Goal: Task Accomplishment & Management: Use online tool/utility

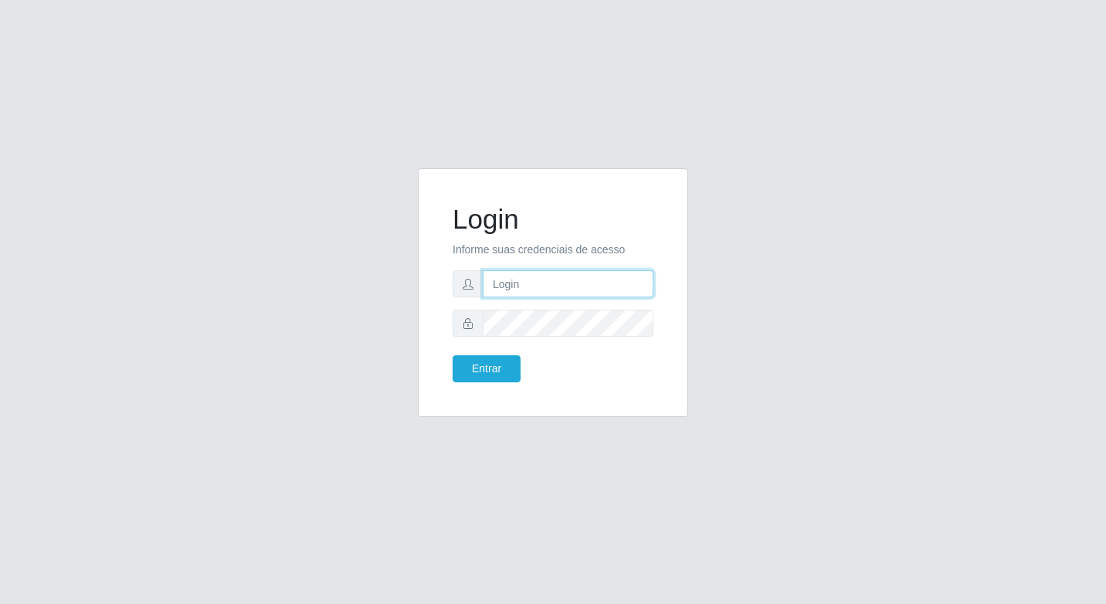
click at [512, 279] on input "text" at bounding box center [568, 283] width 171 height 27
type input "elyda@quaresma"
click at [470, 368] on button "Entrar" at bounding box center [487, 368] width 68 height 27
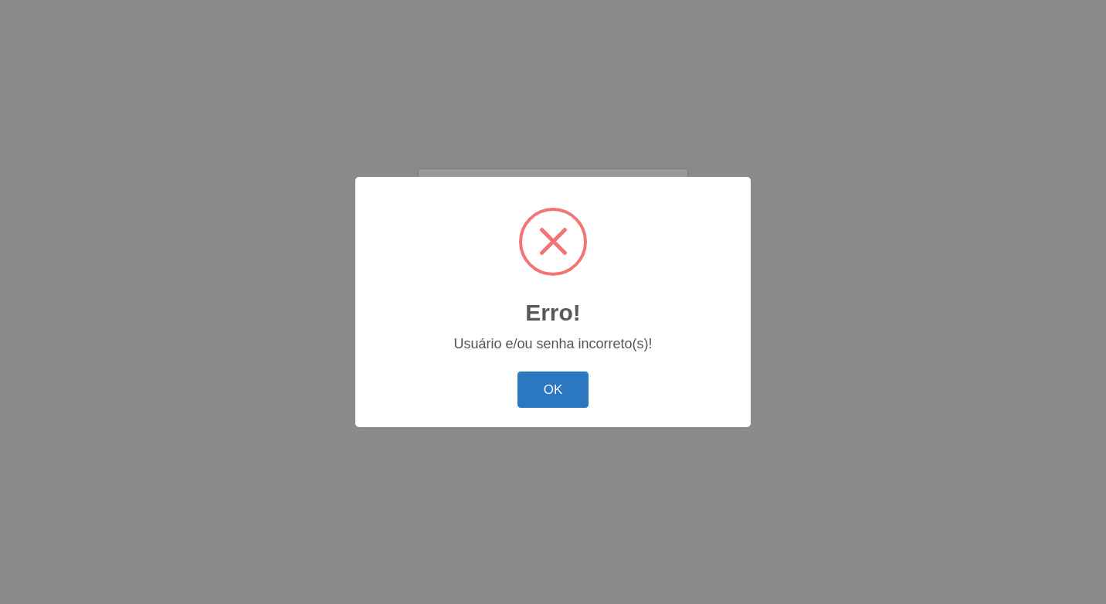
click at [540, 387] on button "OK" at bounding box center [554, 390] width 72 height 36
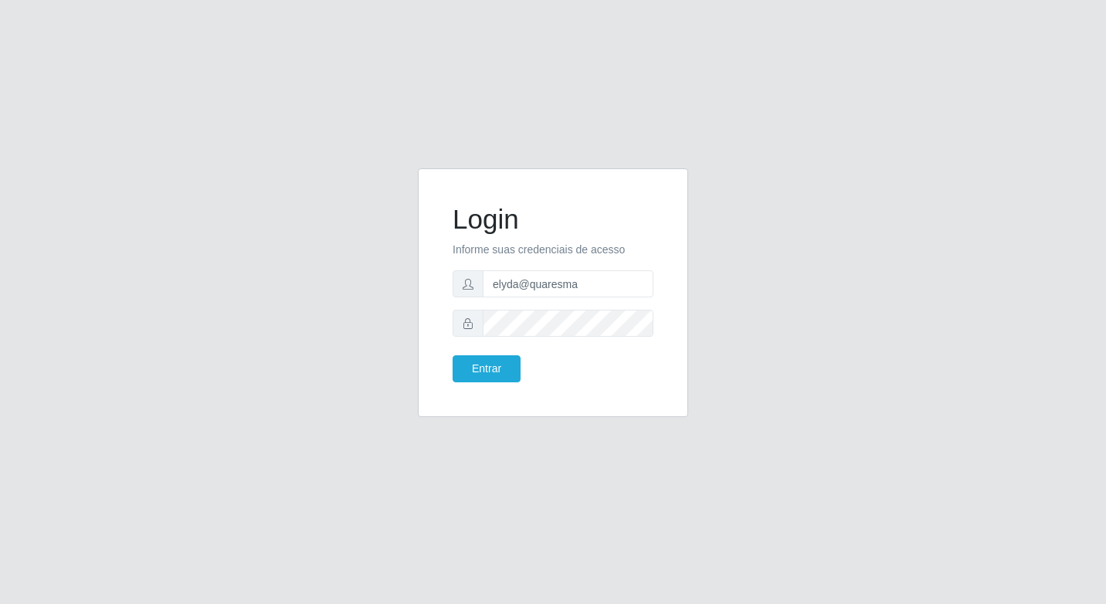
click at [504, 351] on form "Login Informe suas credenciais de acesso elyda@quaresma Entrar" at bounding box center [553, 292] width 201 height 179
click at [483, 370] on button "Entrar" at bounding box center [487, 368] width 68 height 27
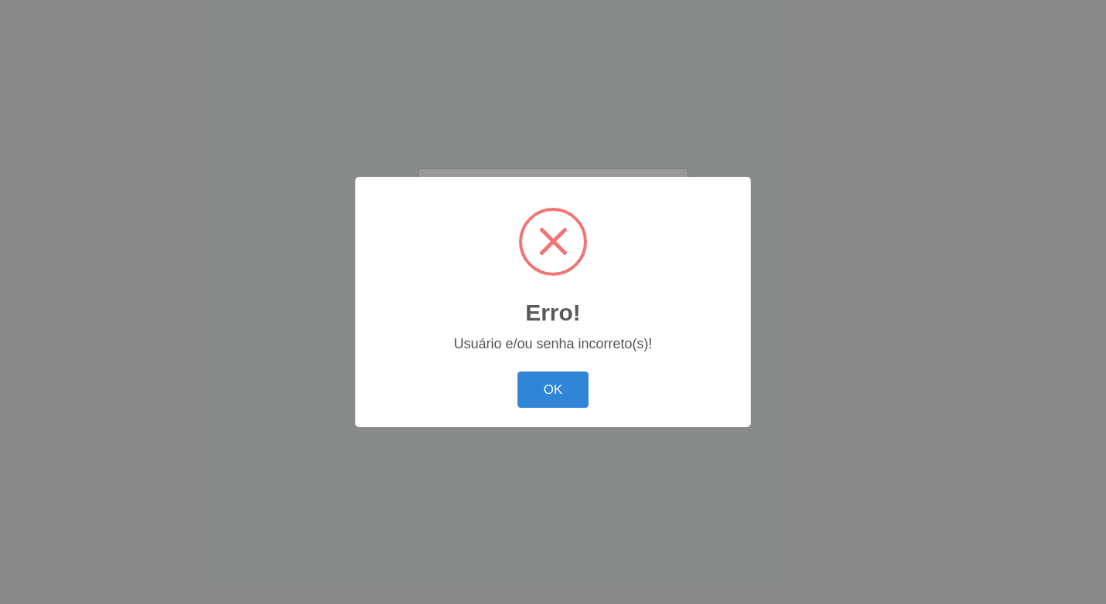
click at [497, 370] on div "OK Cancel" at bounding box center [553, 390] width 365 height 44
click at [540, 382] on button "OK" at bounding box center [554, 390] width 72 height 36
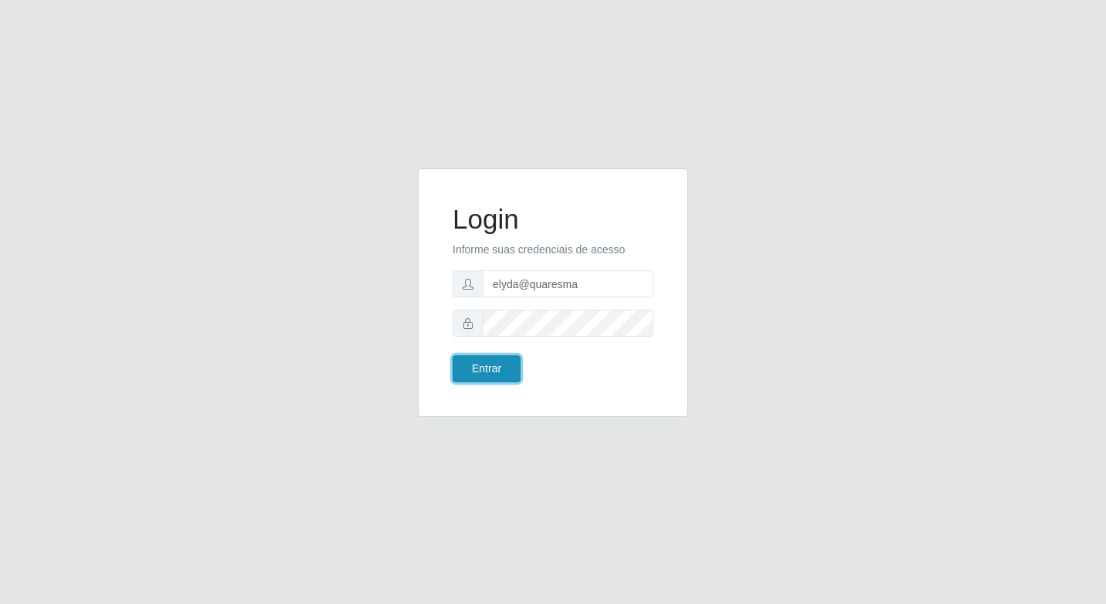
click at [496, 364] on button "Entrar" at bounding box center [487, 368] width 68 height 27
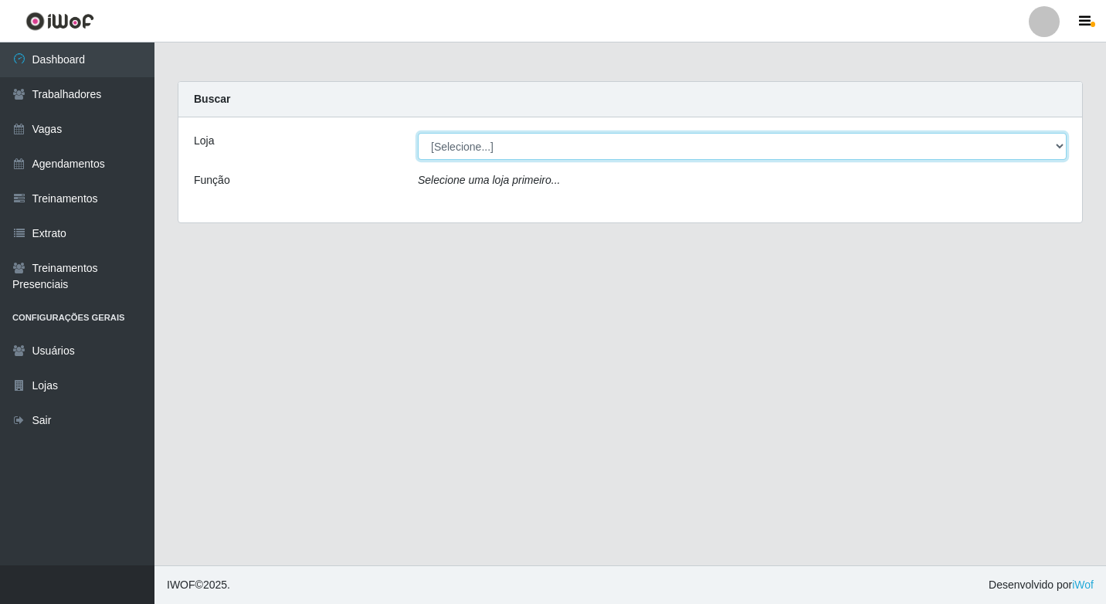
click at [484, 138] on select "[Selecione...] Super Quaresma Hortimercado" at bounding box center [742, 146] width 649 height 27
select select "511"
click at [418, 133] on select "[Selecione...] Super Quaresma Hortimercado" at bounding box center [742, 146] width 649 height 27
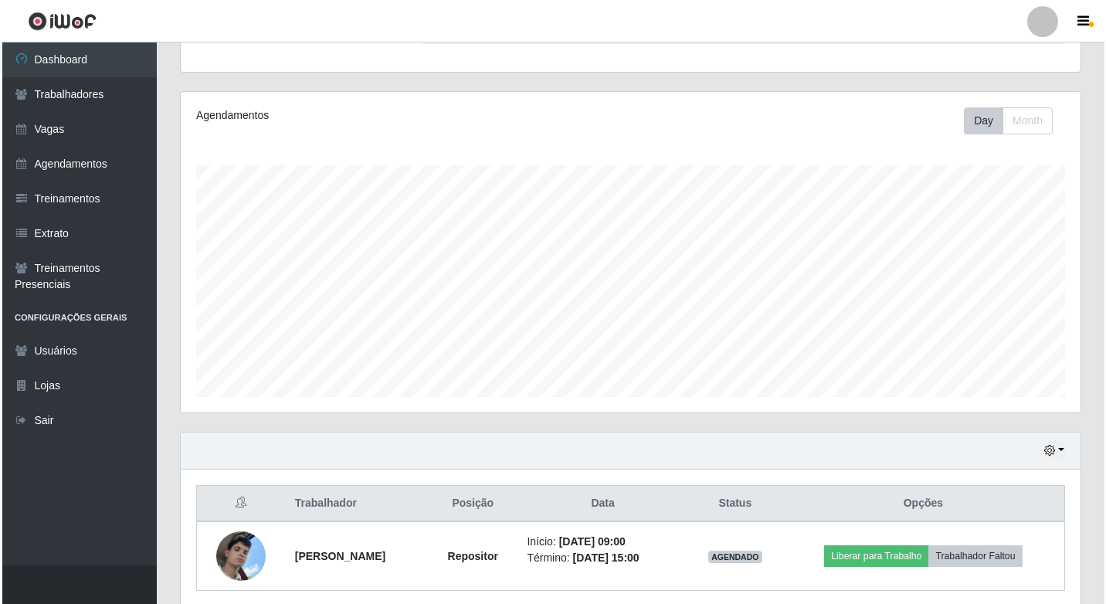
scroll to position [138, 0]
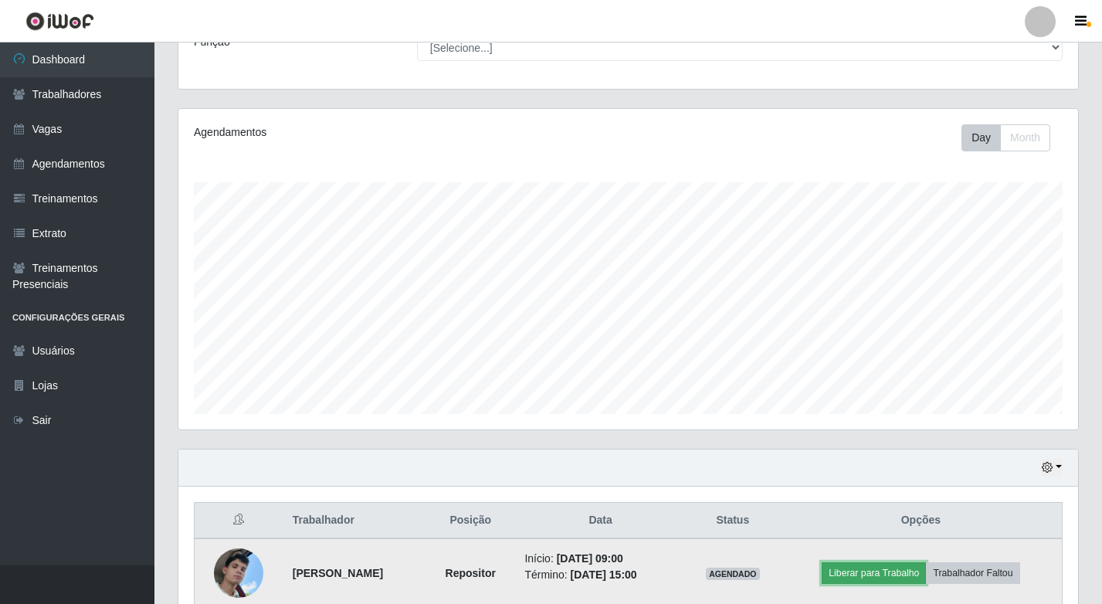
click at [897, 575] on button "Liberar para Trabalho" at bounding box center [874, 573] width 104 height 22
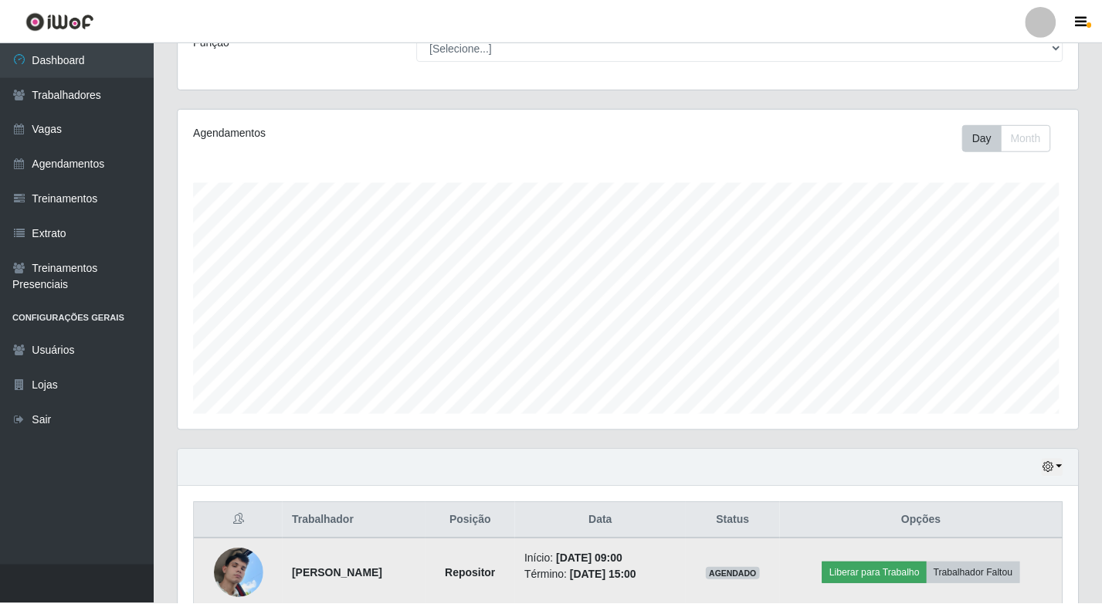
scroll to position [321, 892]
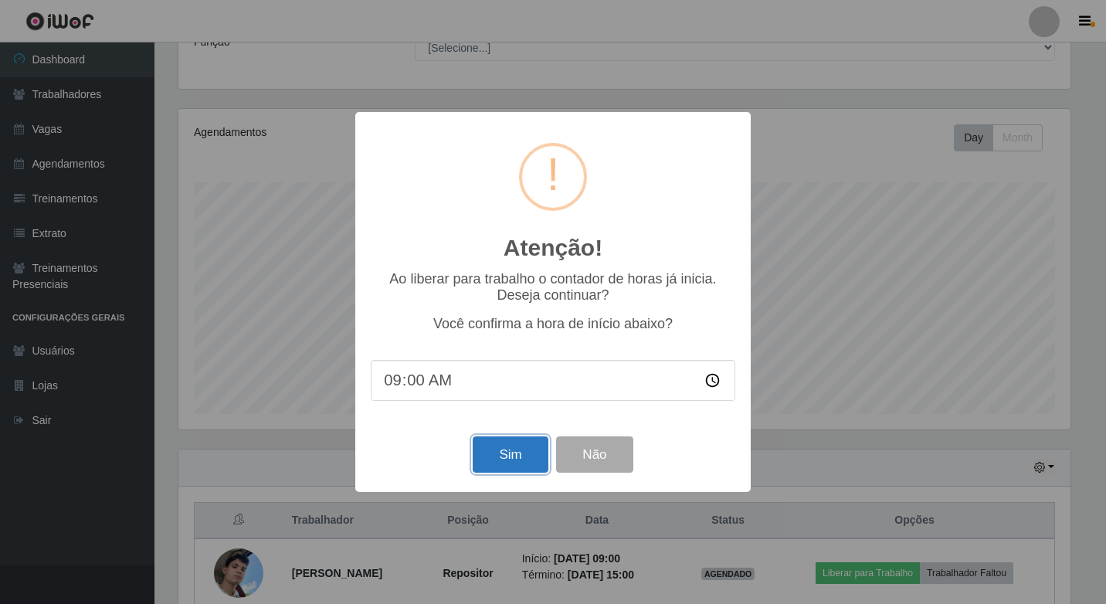
click at [494, 463] on button "Sim" at bounding box center [510, 454] width 75 height 36
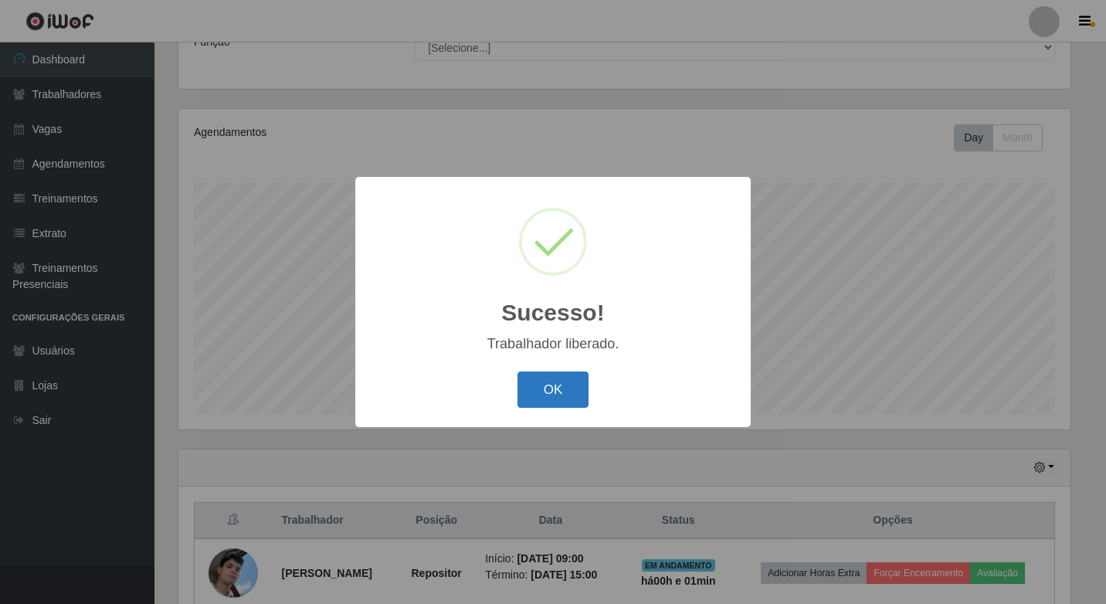
click at [527, 398] on button "OK" at bounding box center [554, 390] width 72 height 36
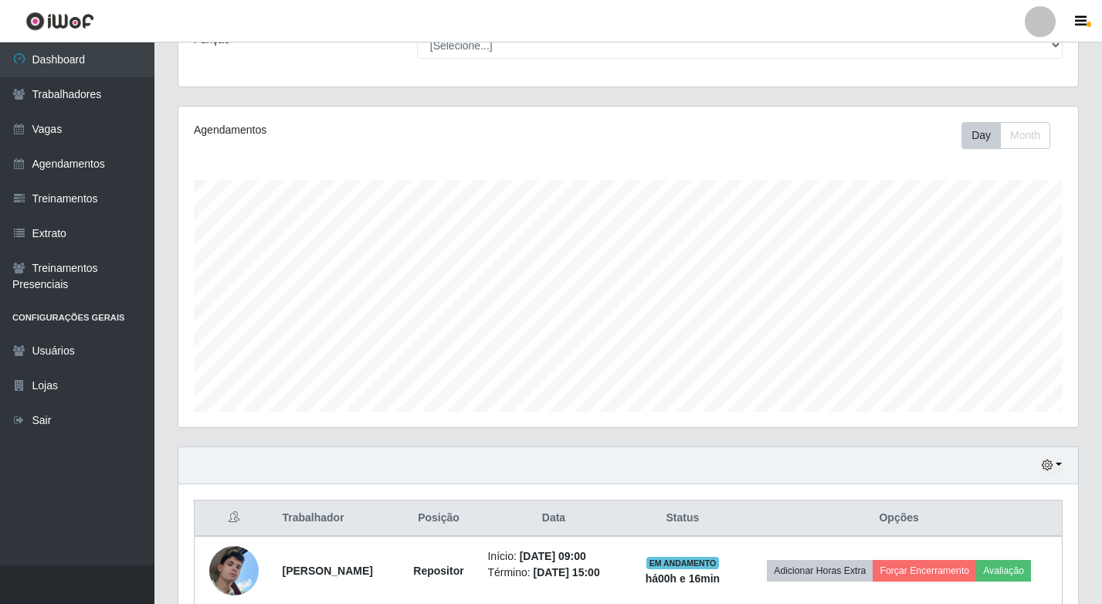
scroll to position [0, 0]
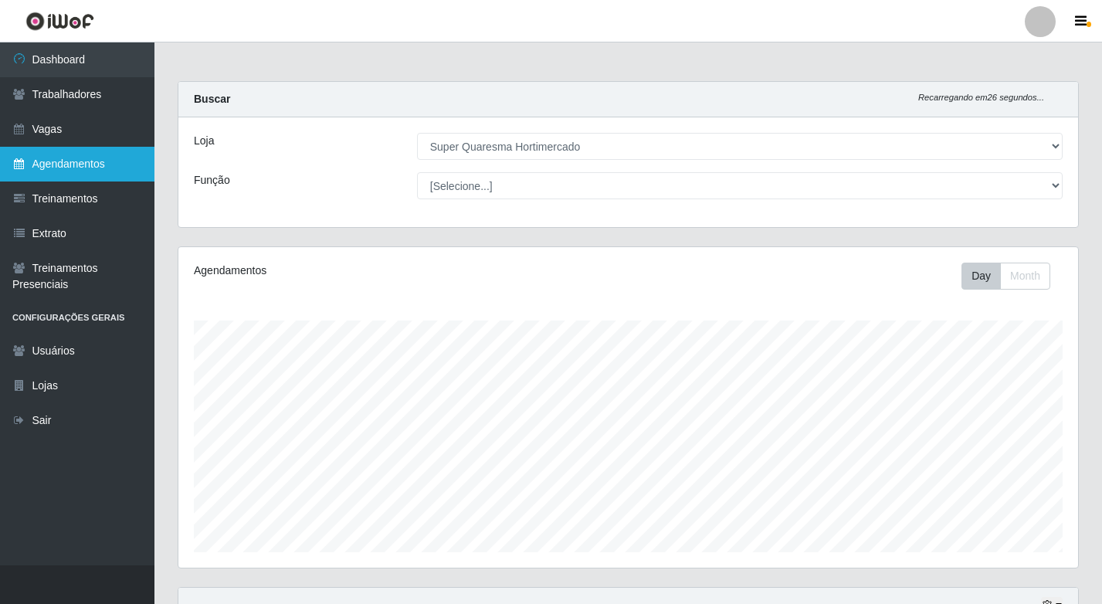
click at [29, 172] on link "Agendamentos" at bounding box center [77, 164] width 154 height 35
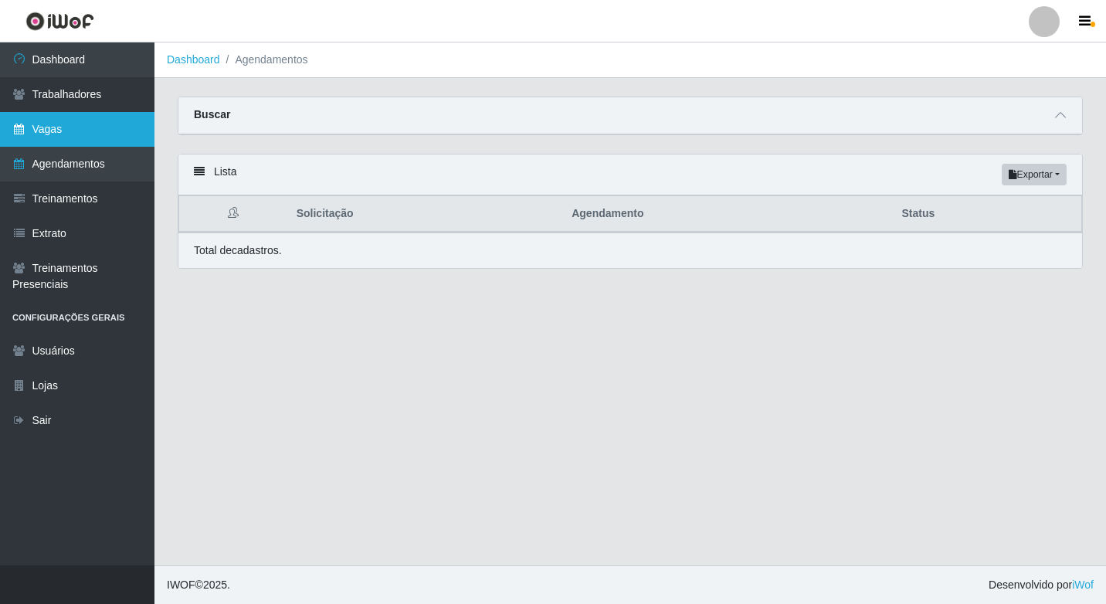
click at [42, 131] on link "Vagas" at bounding box center [77, 129] width 154 height 35
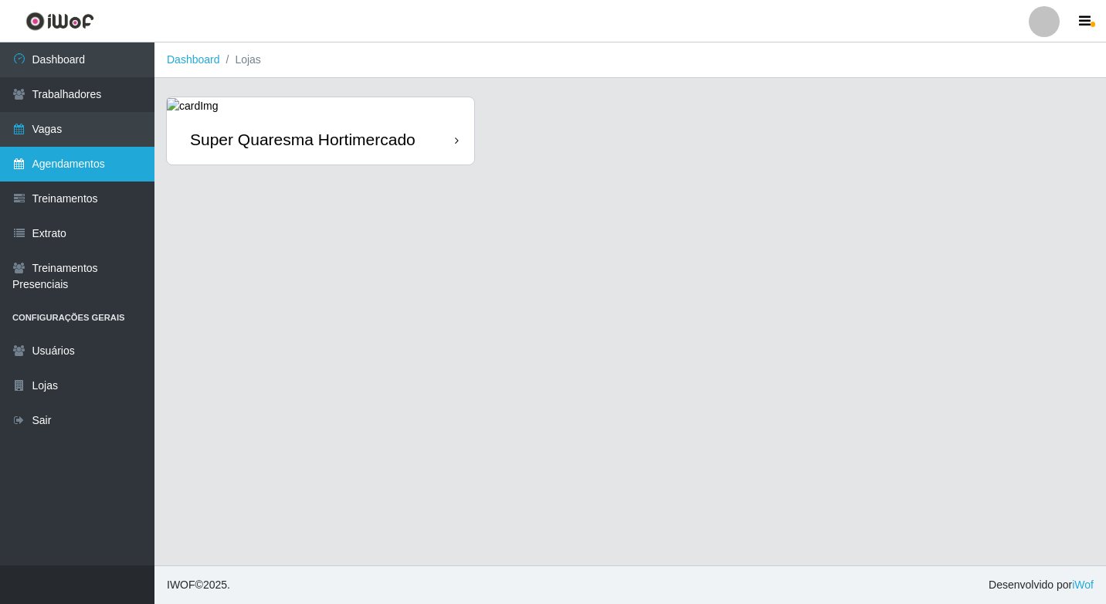
click at [44, 171] on link "Agendamentos" at bounding box center [77, 164] width 154 height 35
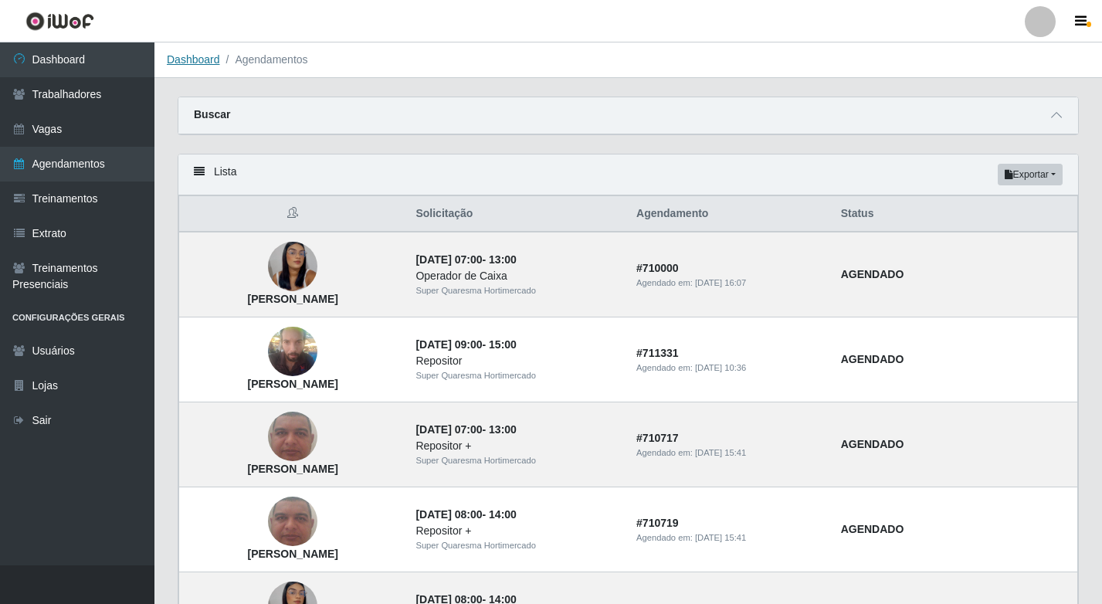
click at [192, 64] on link "Dashboard" at bounding box center [193, 59] width 53 height 12
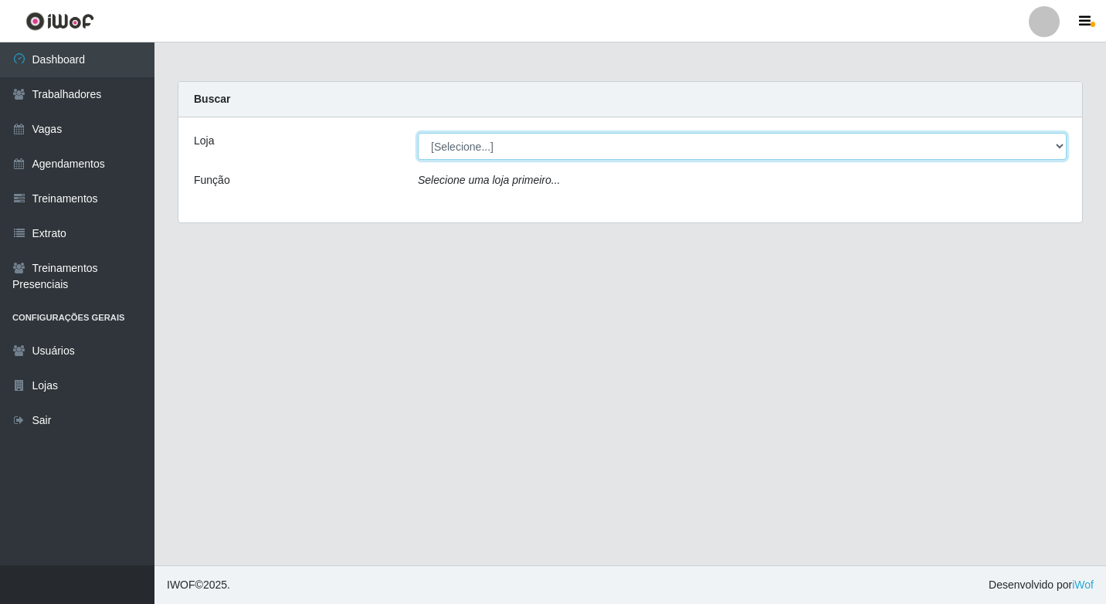
click at [549, 146] on select "[Selecione...] Super Quaresma Hortimercado" at bounding box center [742, 146] width 649 height 27
select select "511"
click at [418, 133] on select "[Selecione...] Super Quaresma Hortimercado" at bounding box center [742, 146] width 649 height 27
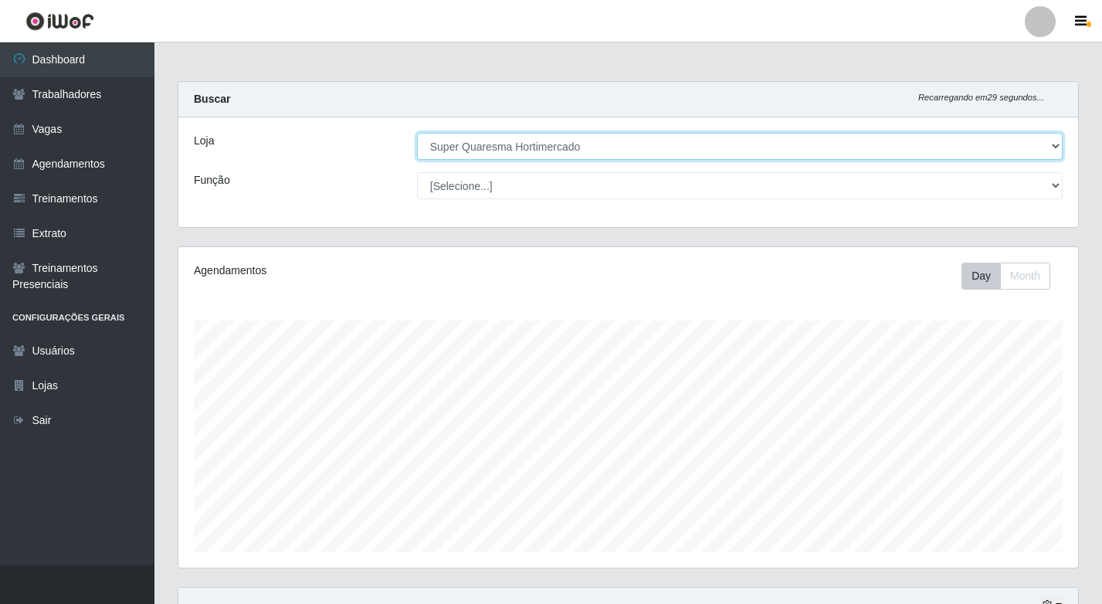
scroll to position [321, 900]
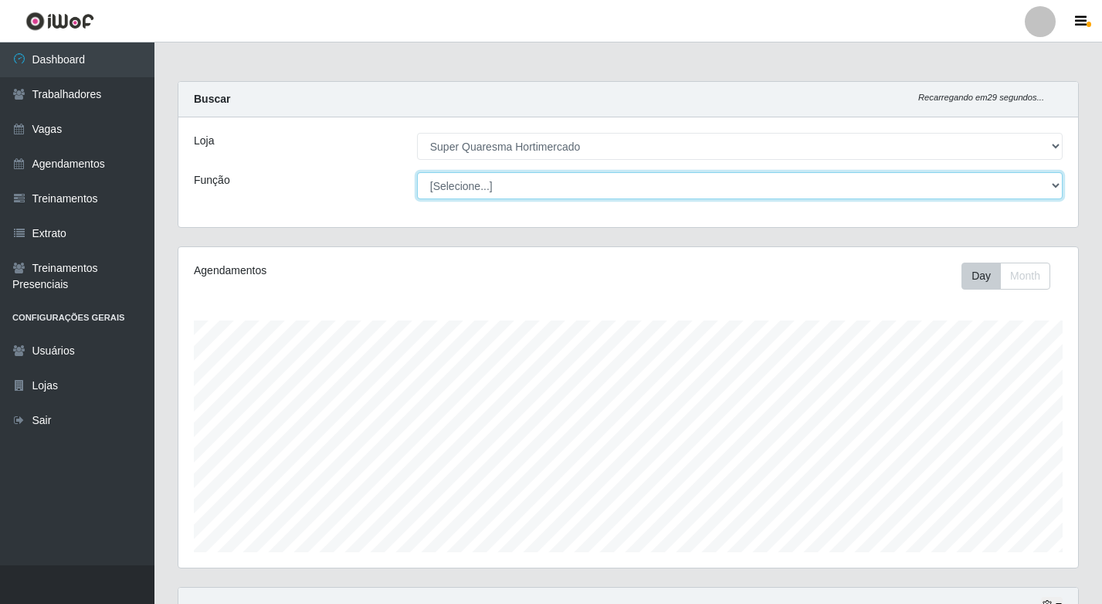
click at [463, 181] on select "[Selecione...] ASG ASG + ASG ++ Operador de Caixa Operador de Caixa + Operador …" at bounding box center [740, 185] width 646 height 27
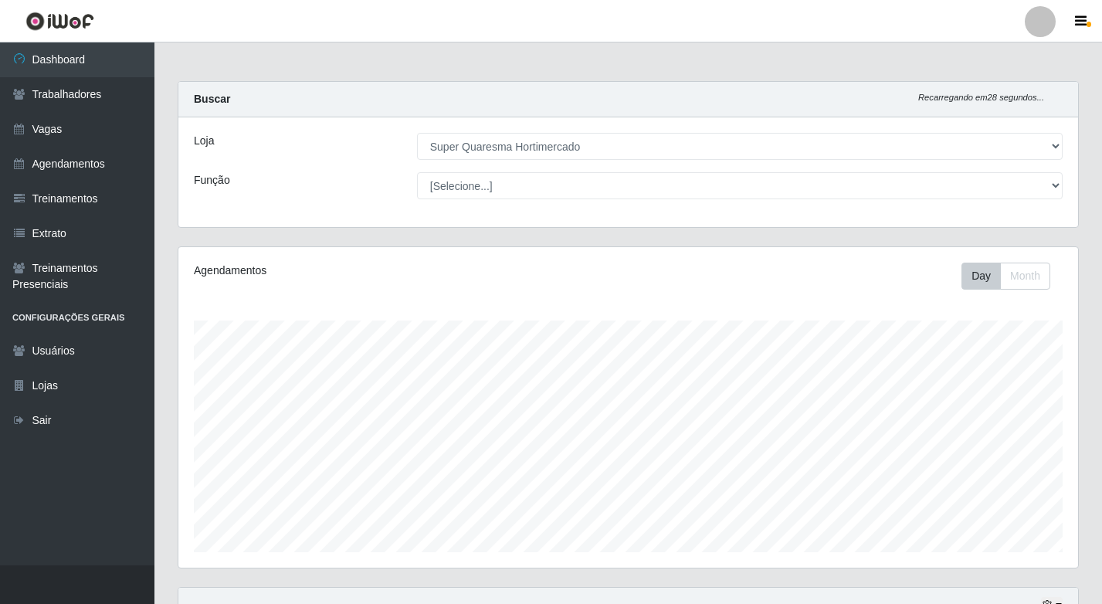
click at [375, 210] on div "Loja [Selecione...] Super Quaresma Hortimercado Função [Selecione...] ASG ASG +…" at bounding box center [628, 172] width 900 height 110
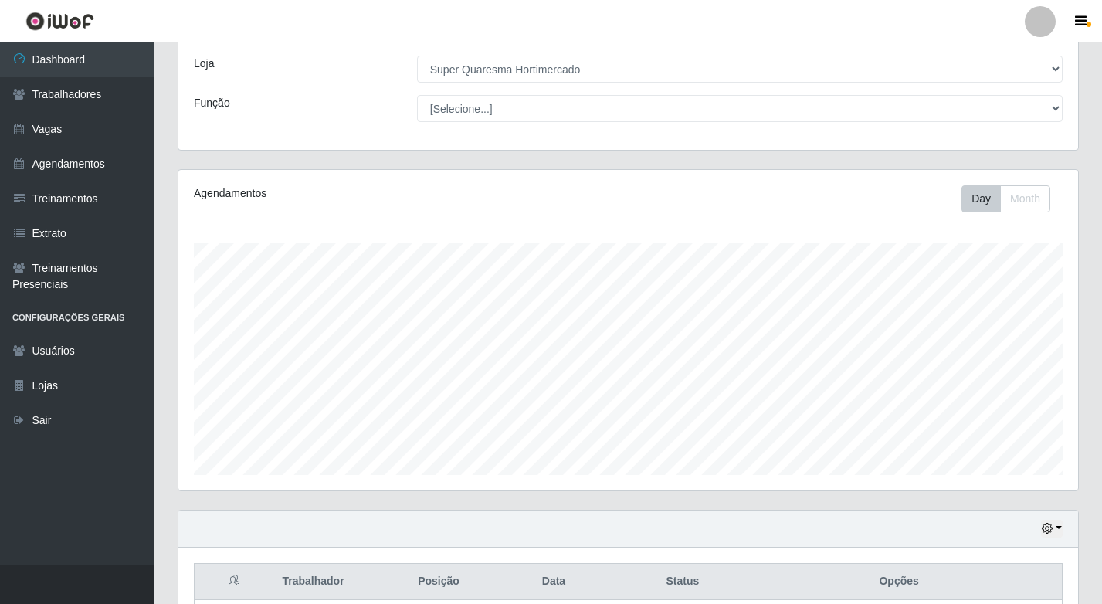
scroll to position [216, 0]
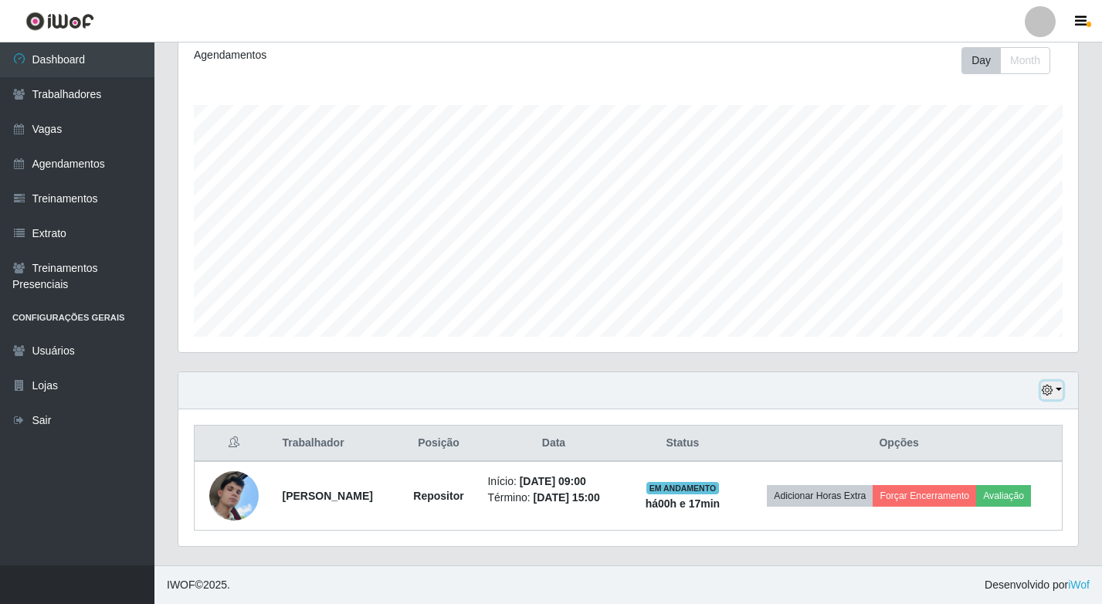
click at [1048, 392] on icon "button" at bounding box center [1047, 390] width 11 height 11
click at [981, 331] on button "1 Semana" at bounding box center [1001, 333] width 122 height 32
click at [82, 167] on link "Agendamentos" at bounding box center [77, 164] width 154 height 35
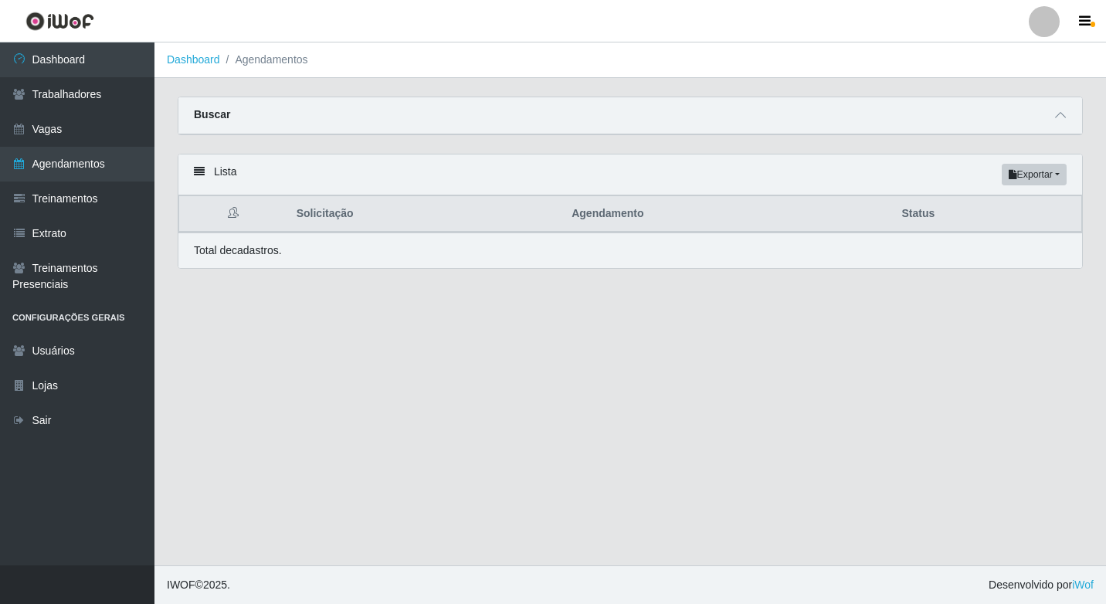
click at [285, 119] on div "Buscar" at bounding box center [630, 115] width 904 height 37
click at [1062, 115] on icon at bounding box center [1060, 115] width 11 height 11
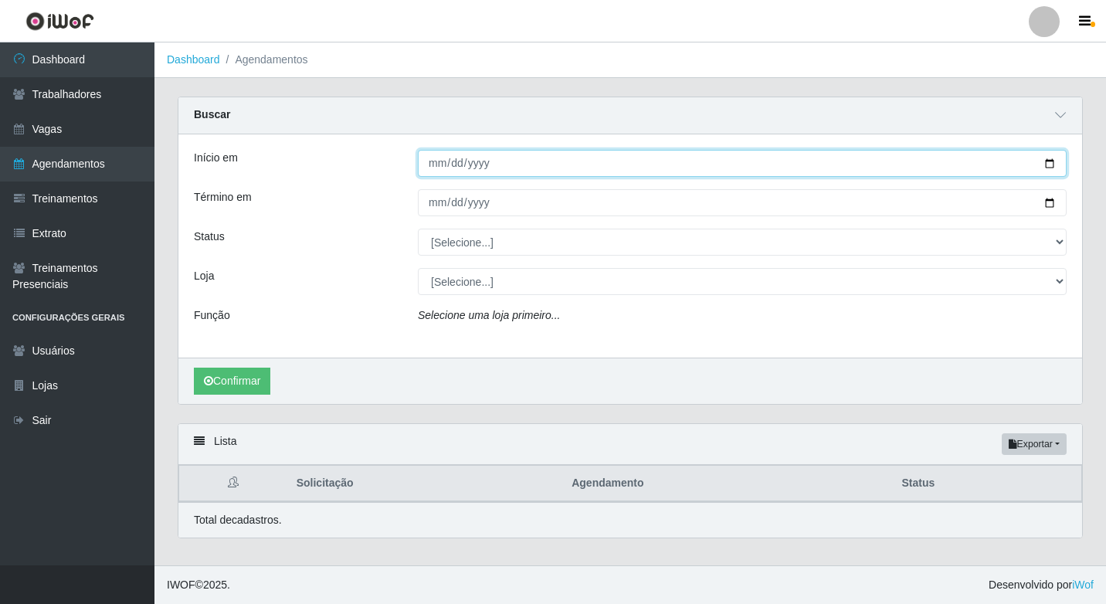
click at [457, 171] on input "Início em" at bounding box center [742, 163] width 649 height 27
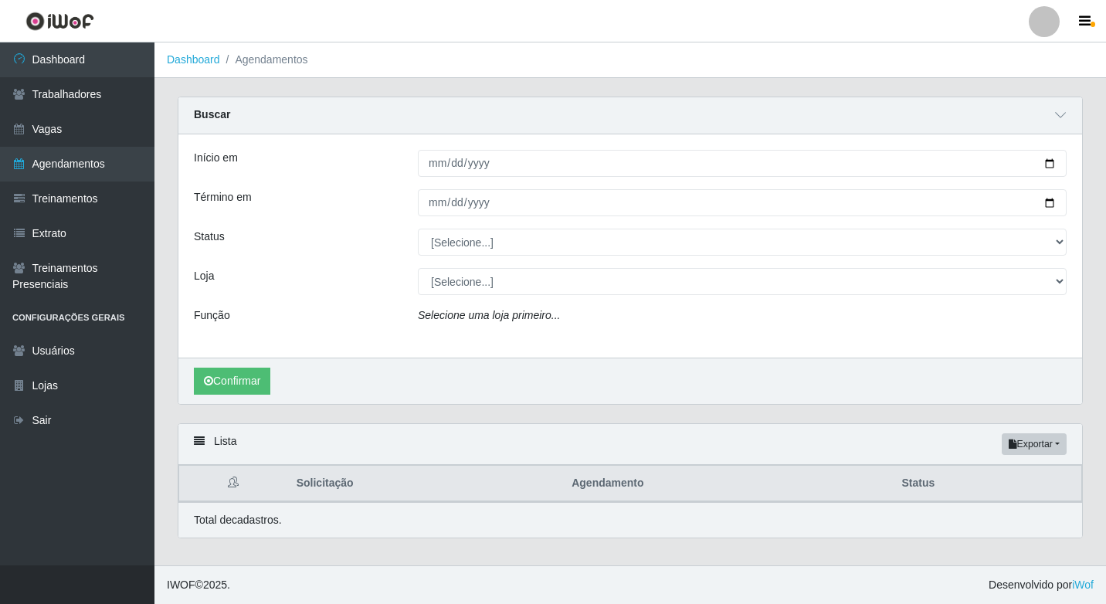
click at [416, 160] on div at bounding box center [742, 163] width 672 height 27
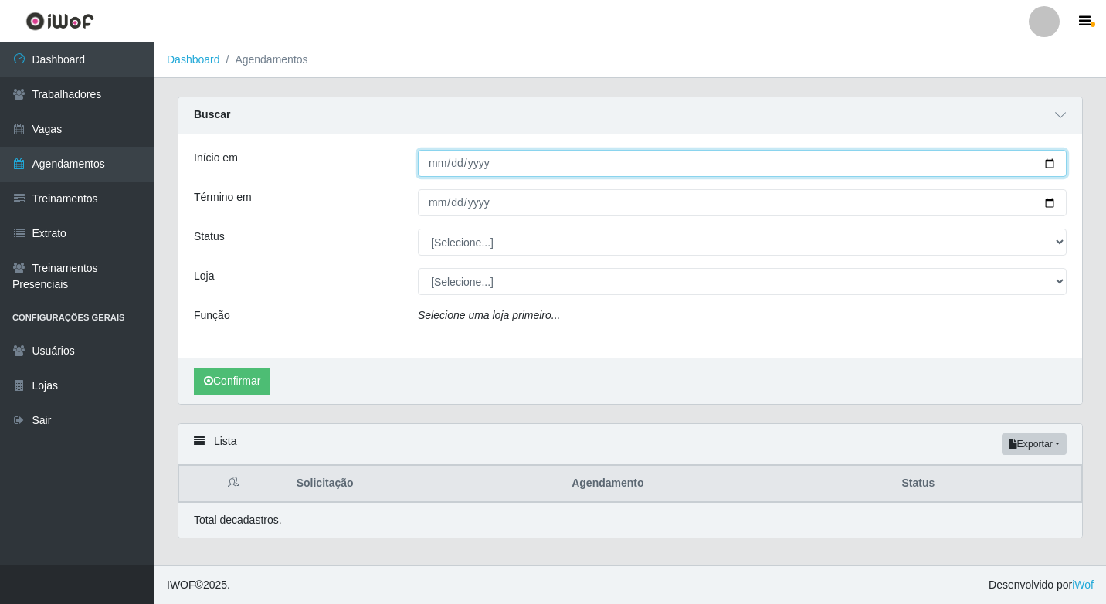
click at [439, 165] on input "Início em" at bounding box center [742, 163] width 649 height 27
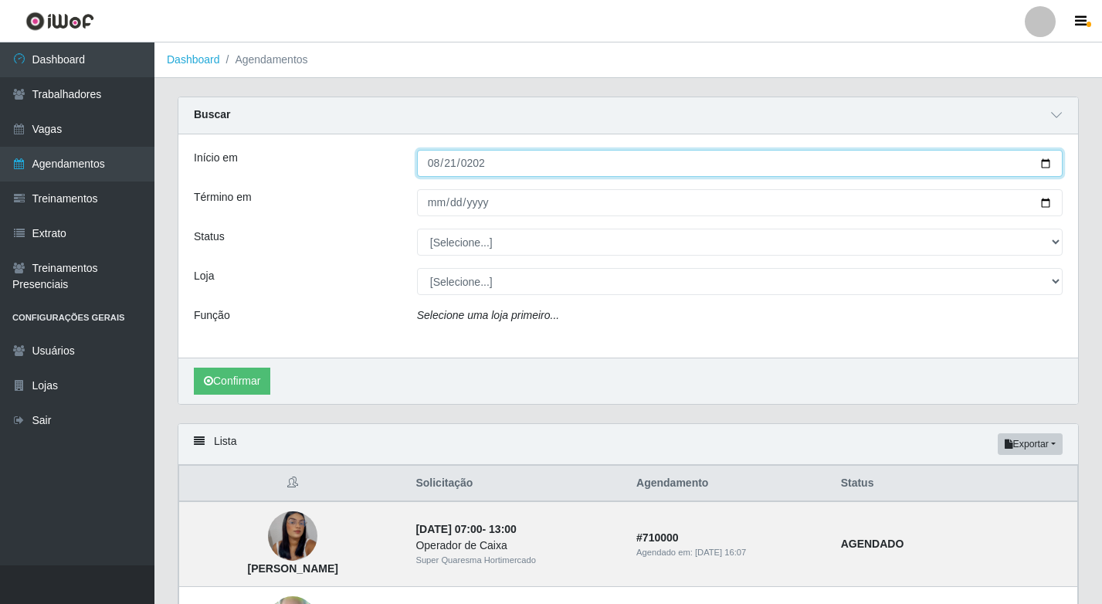
type input "[DATE]"
click at [194, 368] on button "Confirmar" at bounding box center [232, 381] width 76 height 27
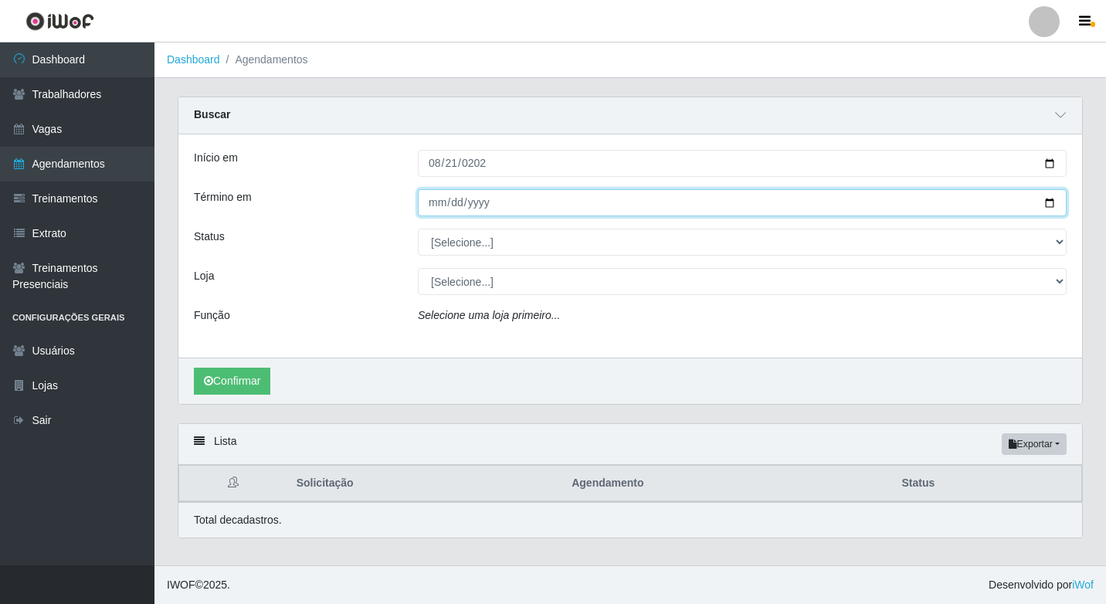
click at [467, 206] on input "Término em" at bounding box center [742, 202] width 649 height 27
type input "[DATE]"
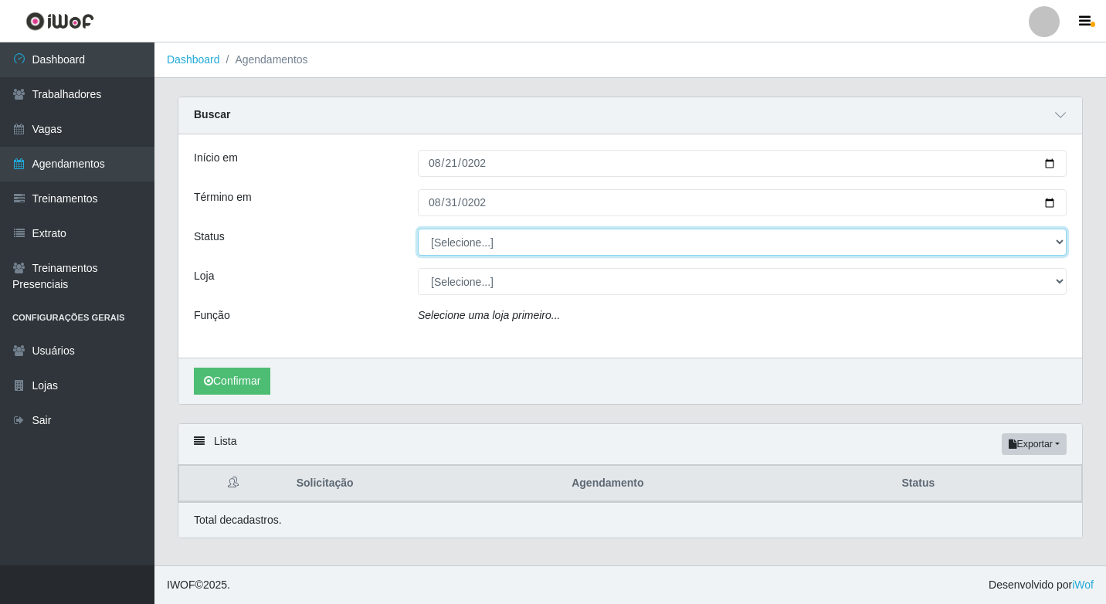
click at [465, 247] on select "[Selecione...] AGENDADO AGUARDANDO LIBERAR EM ANDAMENTO EM REVISÃO FINALIZADO C…" at bounding box center [742, 242] width 649 height 27
select select "AGENDADO"
click at [418, 229] on select "[Selecione...] AGENDADO AGUARDANDO LIBERAR EM ANDAMENTO EM REVISÃO FINALIZADO C…" at bounding box center [742, 242] width 649 height 27
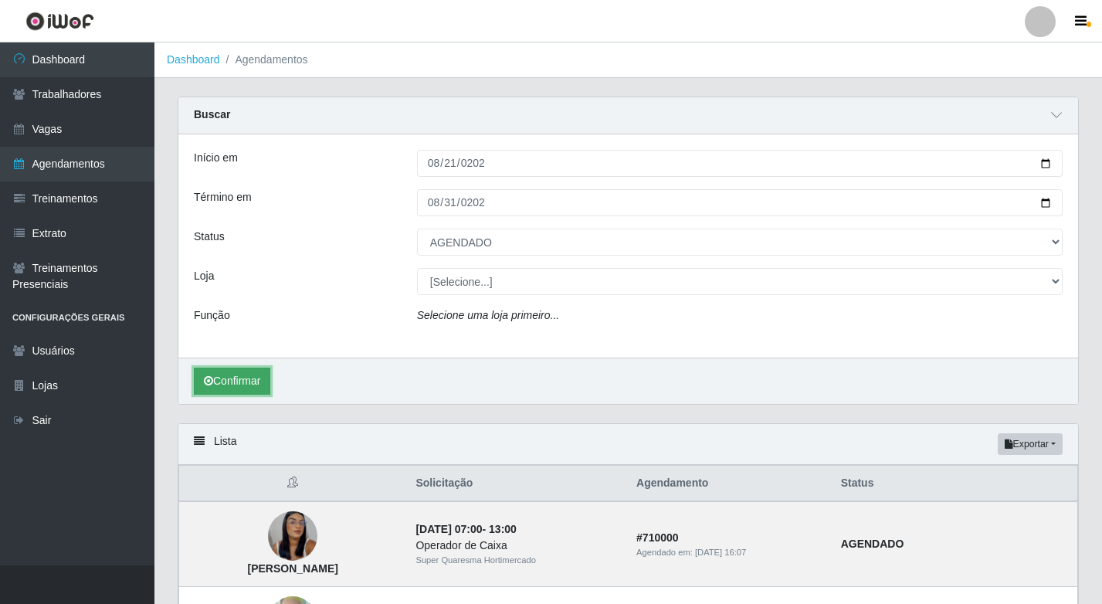
click at [229, 383] on button "Confirmar" at bounding box center [232, 381] width 76 height 27
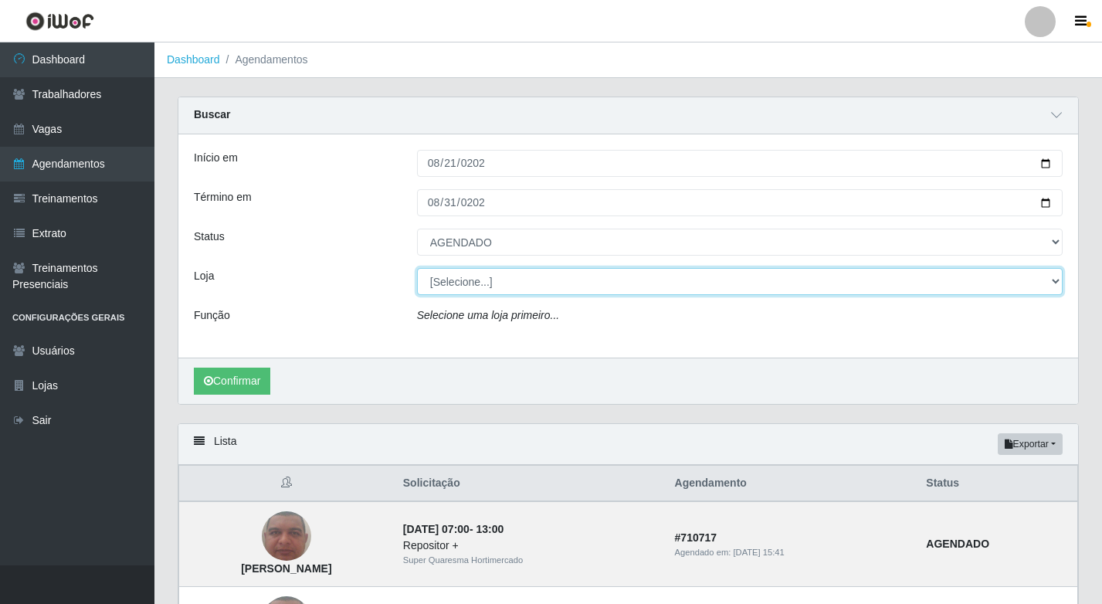
click at [447, 280] on select "[Selecione...] Super Quaresma Hortimercado" at bounding box center [740, 281] width 646 height 27
select select "511"
click at [417, 269] on select "[Selecione...] Super Quaresma Hortimercado" at bounding box center [740, 281] width 646 height 27
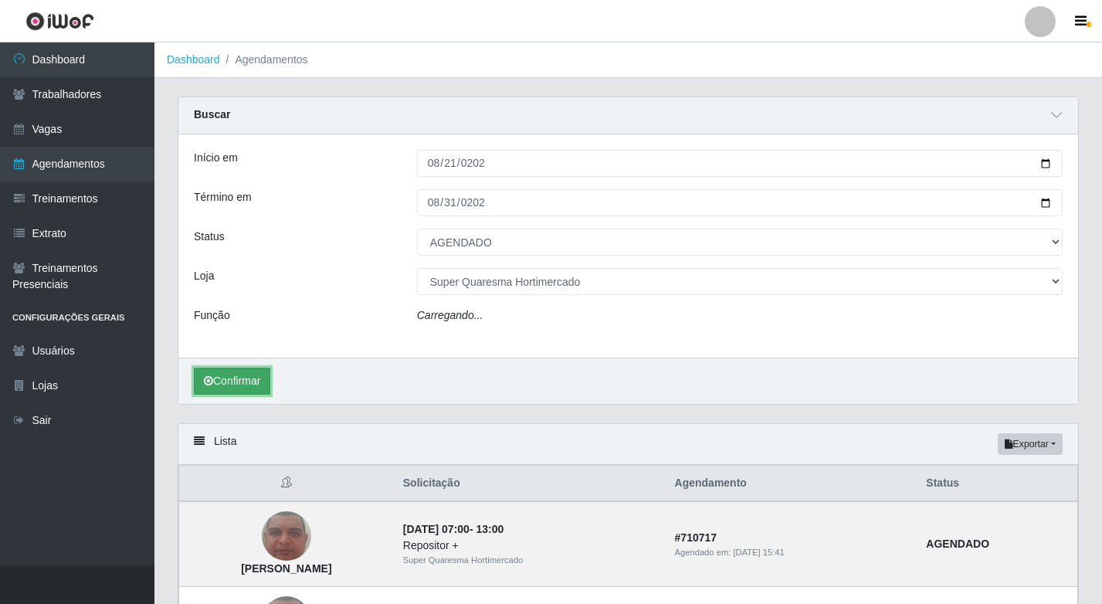
click at [216, 378] on button "Confirmar" at bounding box center [232, 381] width 76 height 27
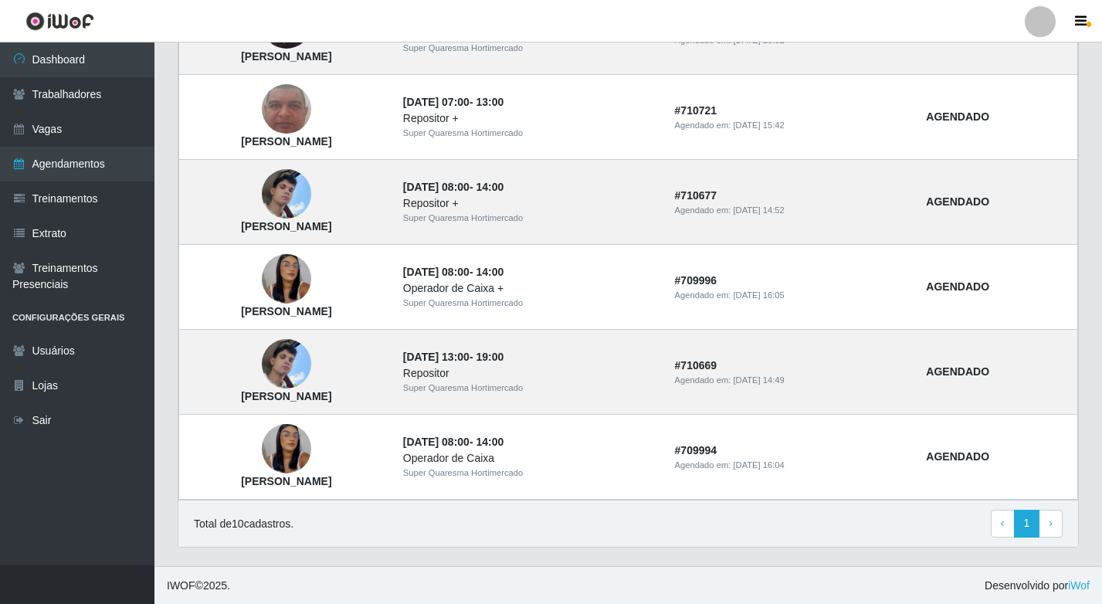
scroll to position [858, 0]
click at [1056, 531] on link "› Next" at bounding box center [1051, 523] width 24 height 28
